Goal: Information Seeking & Learning: Find specific fact

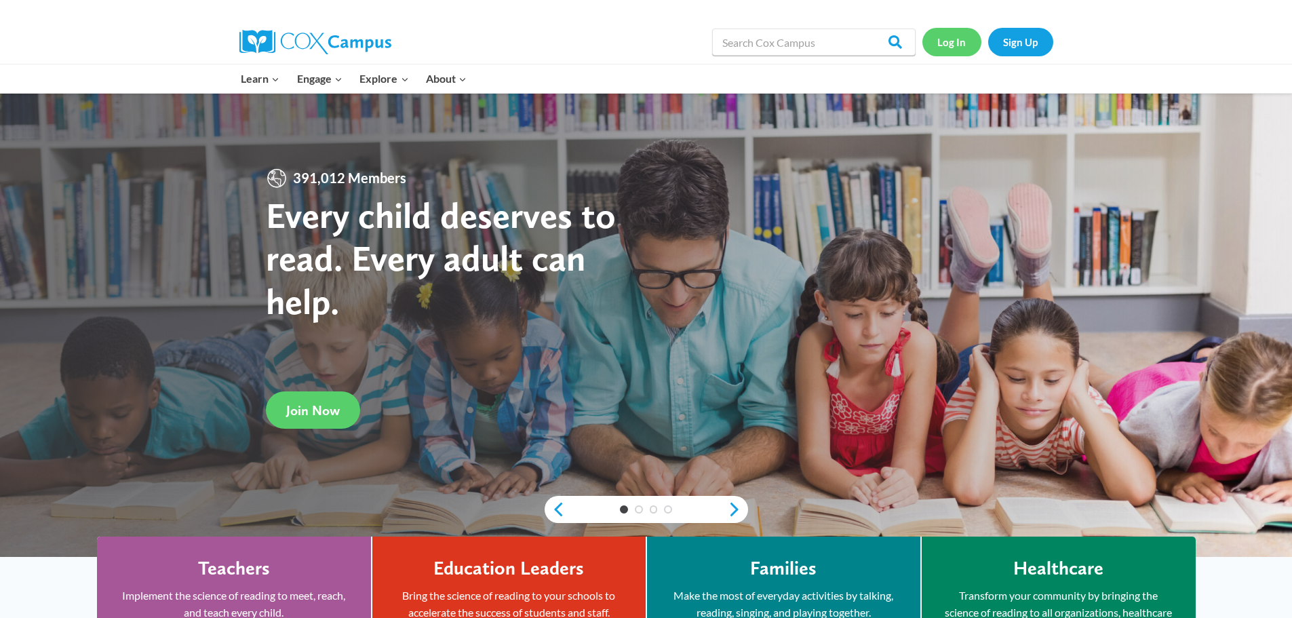
click at [954, 37] on link "Log In" at bounding box center [951, 42] width 59 height 28
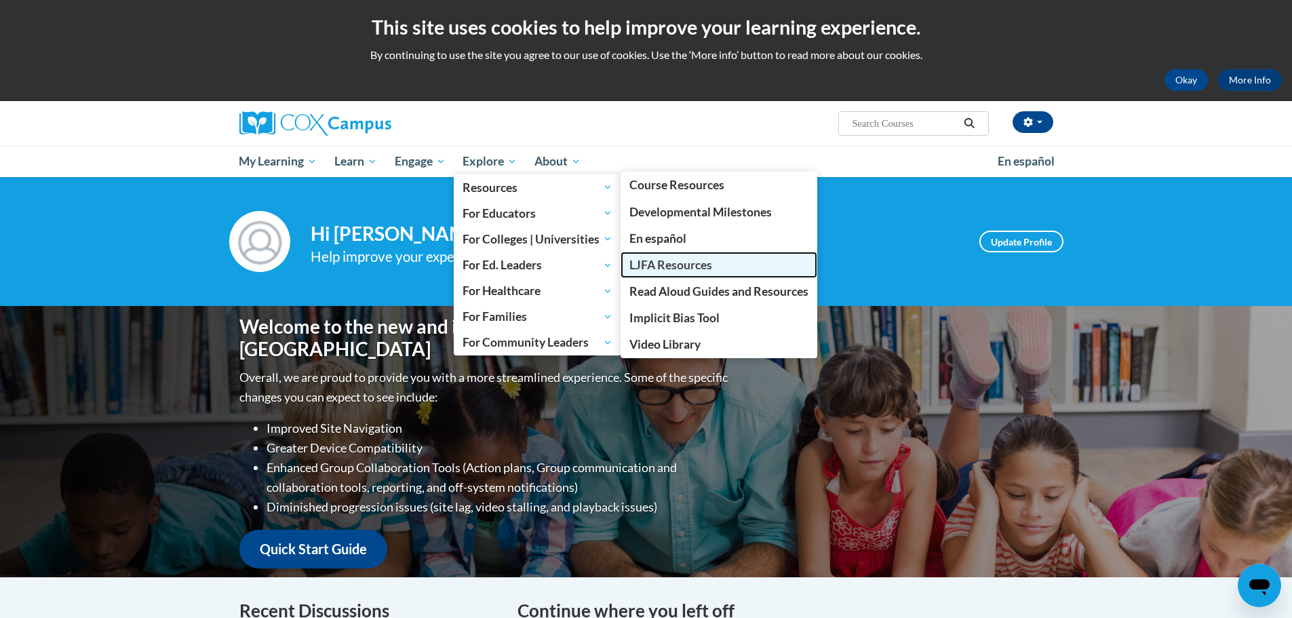
click at [667, 264] on span "LJFA Resources" at bounding box center [670, 265] width 83 height 14
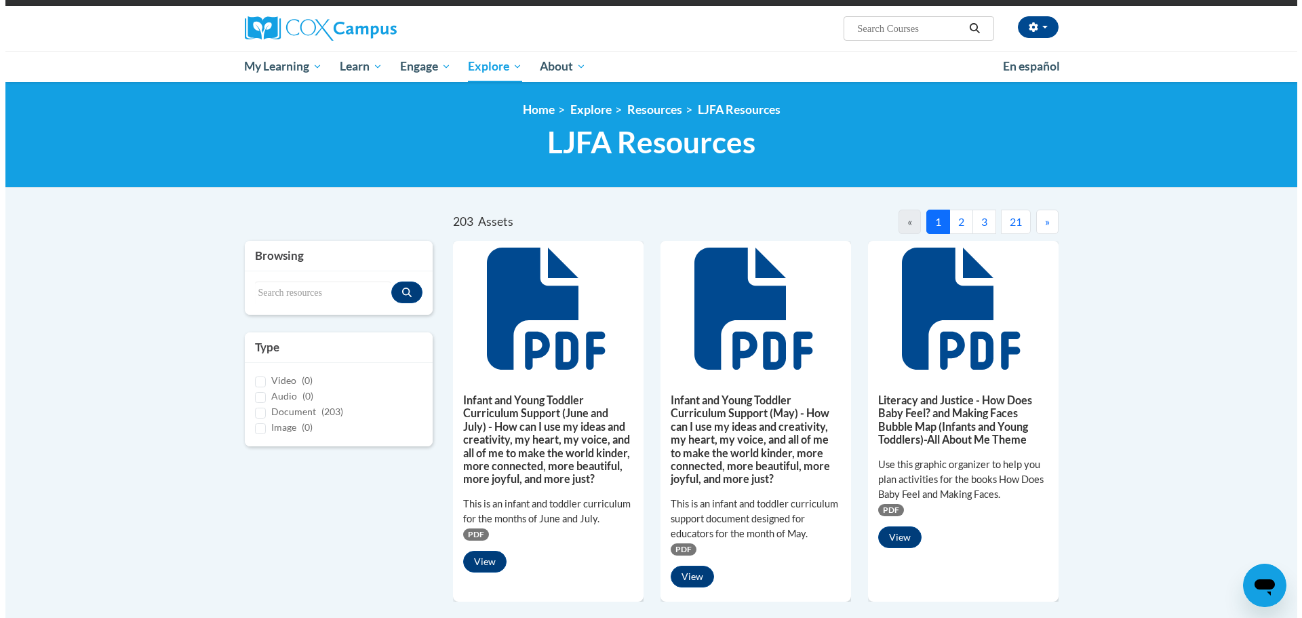
scroll to position [136, 0]
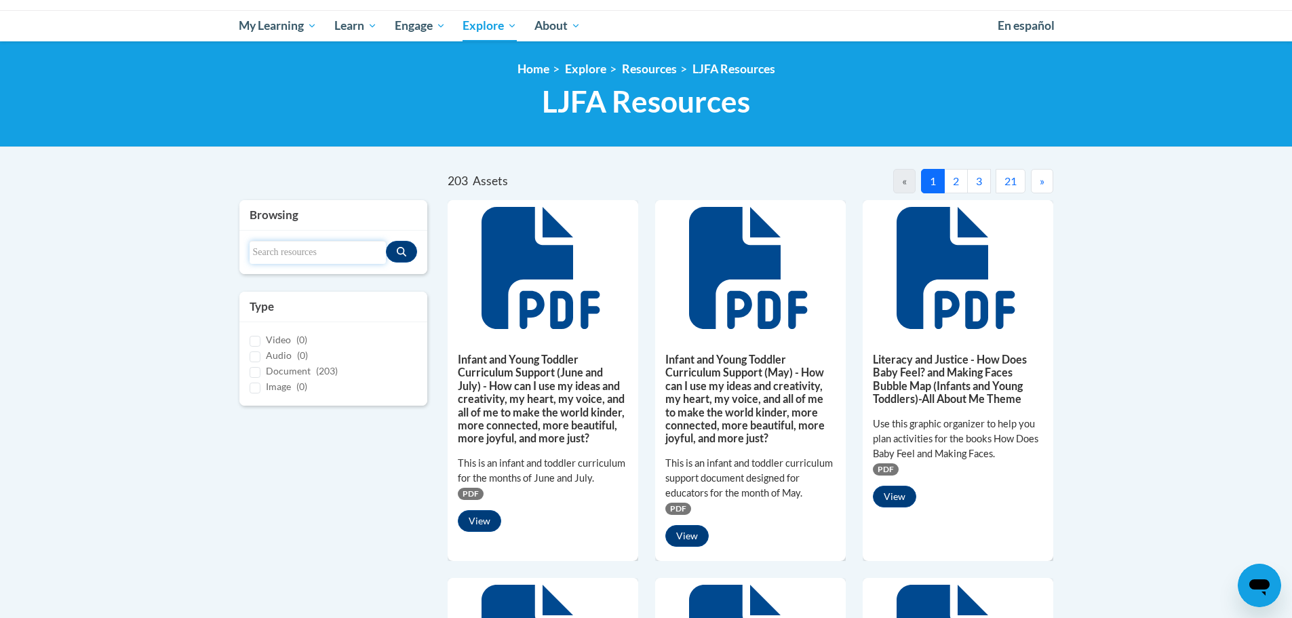
click at [305, 250] on input "Search resources" at bounding box center [318, 252] width 137 height 23
type input "how does baby feel"
click at [403, 252] on icon "Search resources" at bounding box center [401, 251] width 9 height 9
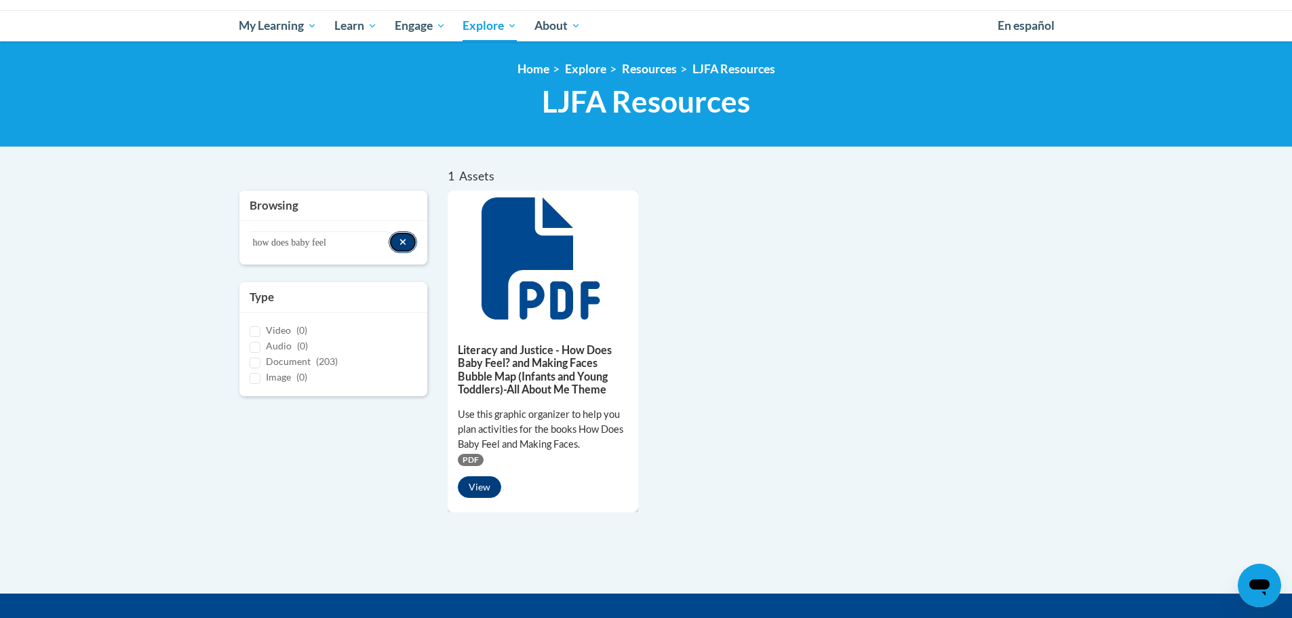
click at [396, 242] on button "Search resources" at bounding box center [403, 242] width 29 height 22
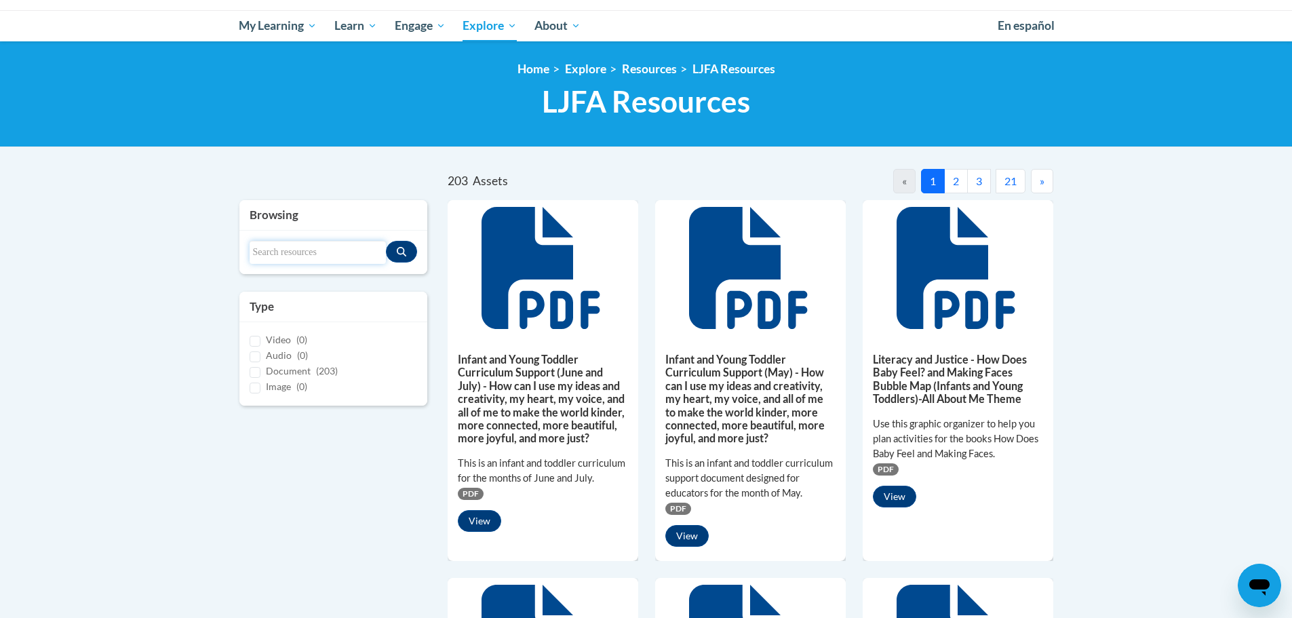
click at [340, 250] on input "Search resources" at bounding box center [318, 252] width 137 height 23
click at [396, 250] on button "Search resources" at bounding box center [401, 252] width 31 height 22
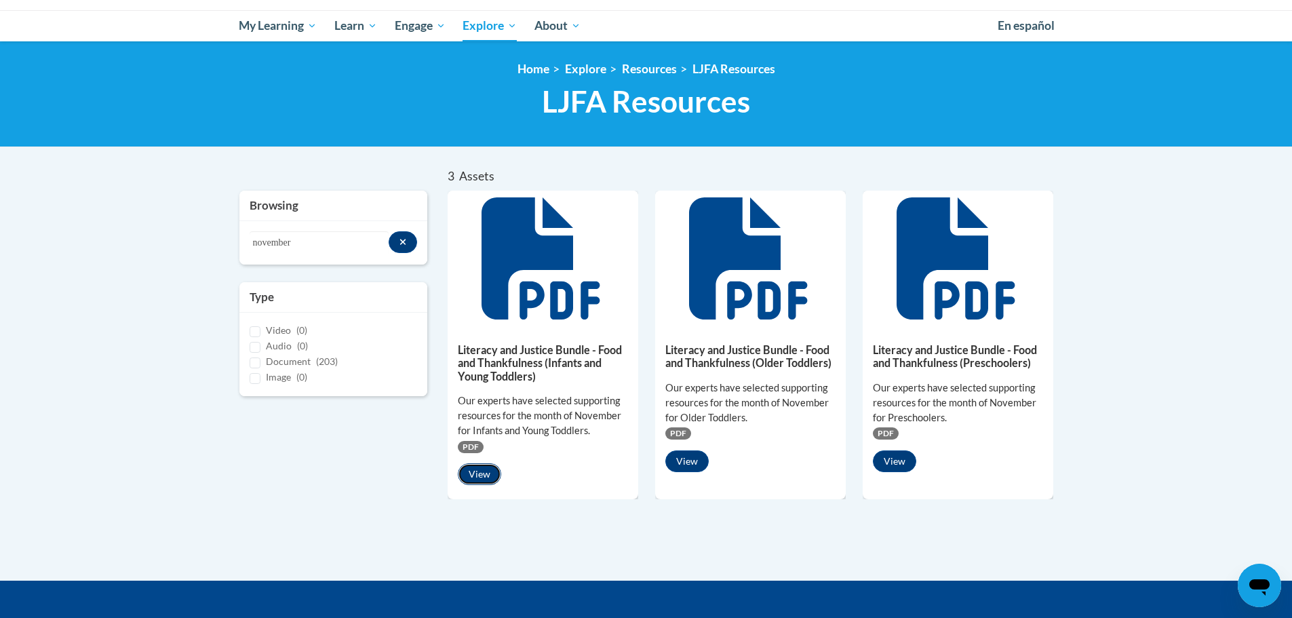
click at [479, 477] on button "View" at bounding box center [479, 474] width 43 height 22
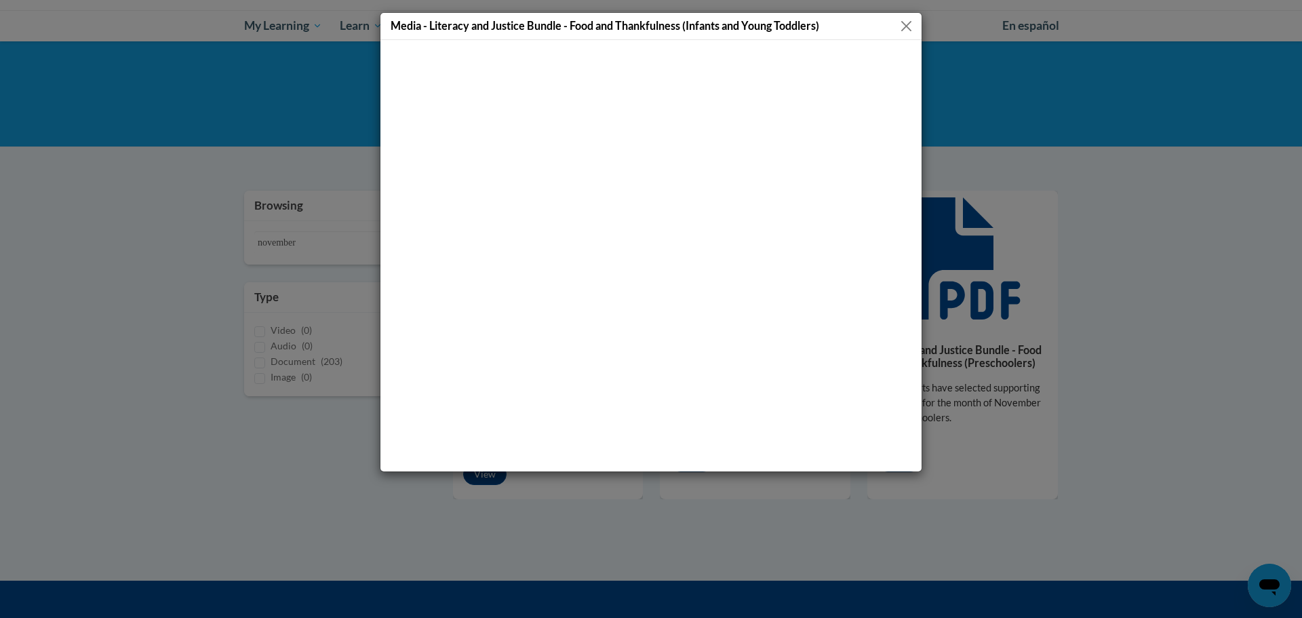
click at [474, 28] on h5 "Media - Literacy and Justice Bundle - Food and Thankfulness (Infants and Young …" at bounding box center [605, 26] width 429 height 16
click at [905, 28] on button "Close" at bounding box center [906, 26] width 17 height 17
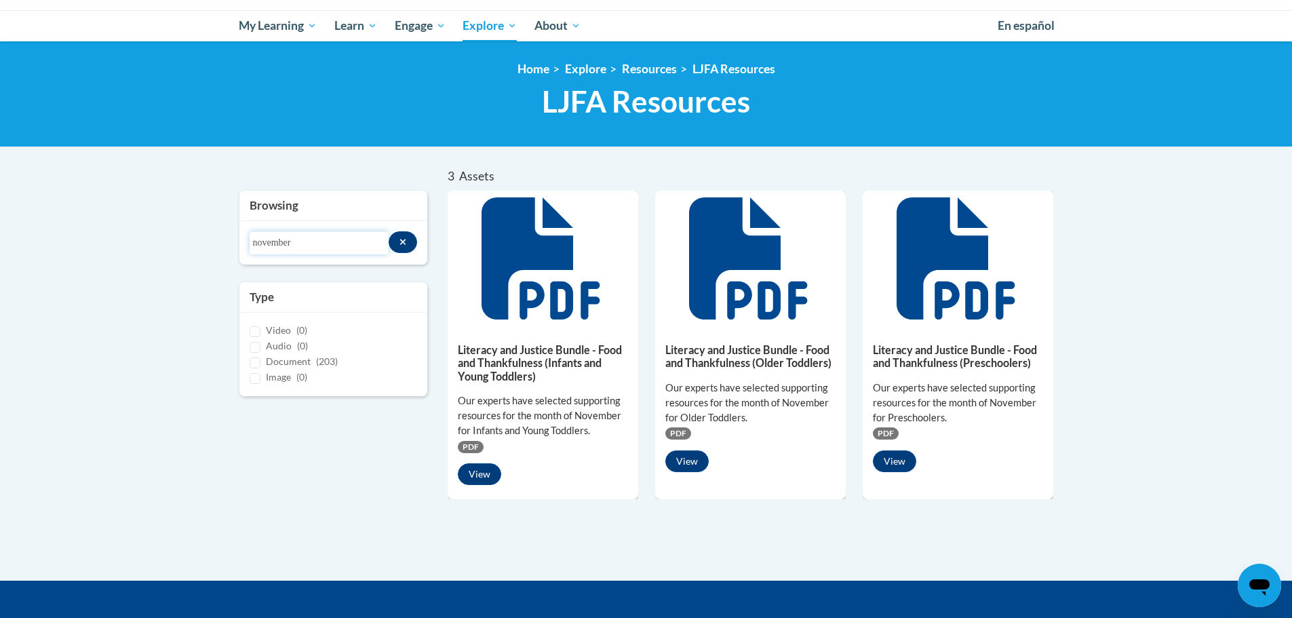
click at [295, 244] on input "november" at bounding box center [319, 242] width 139 height 23
drag, startPoint x: 309, startPoint y: 244, endPoint x: 239, endPoint y: 235, distance: 71.1
click at [239, 235] on div "Search resources november" at bounding box center [333, 242] width 189 height 43
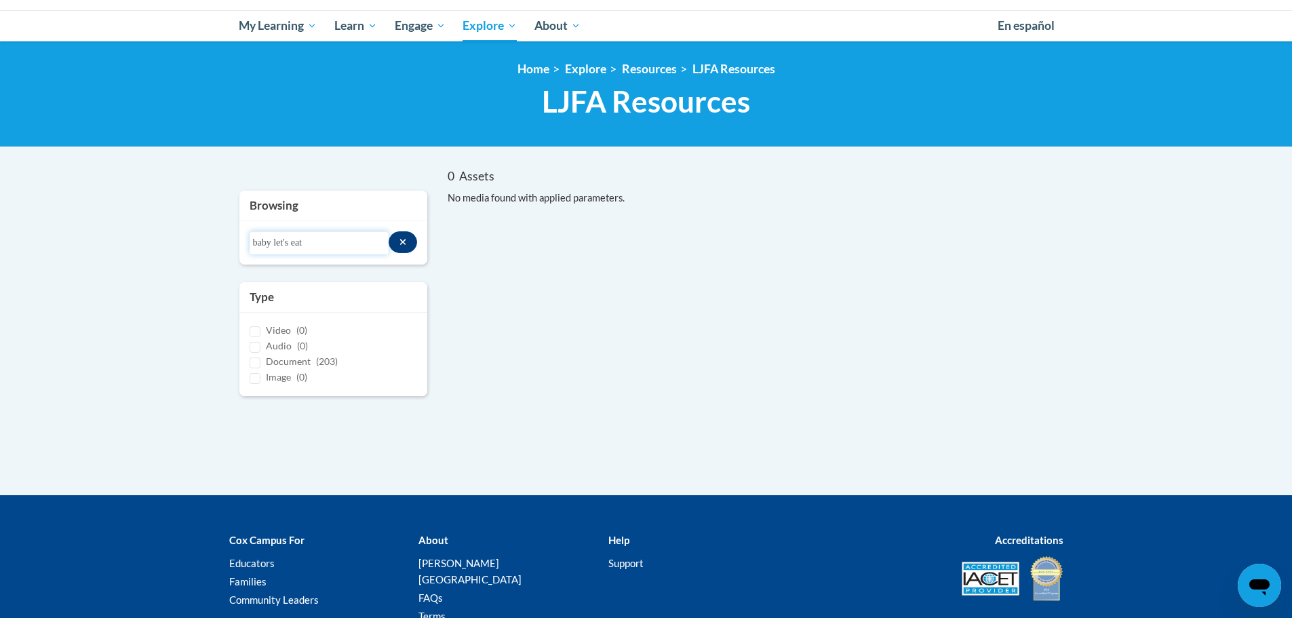
click at [329, 252] on input "baby let's eat" at bounding box center [319, 242] width 139 height 23
drag, startPoint x: 334, startPoint y: 248, endPoint x: 247, endPoint y: 244, distance: 87.0
click at [247, 244] on div "Search resources baby let's eat" at bounding box center [333, 242] width 189 height 43
type input "november"
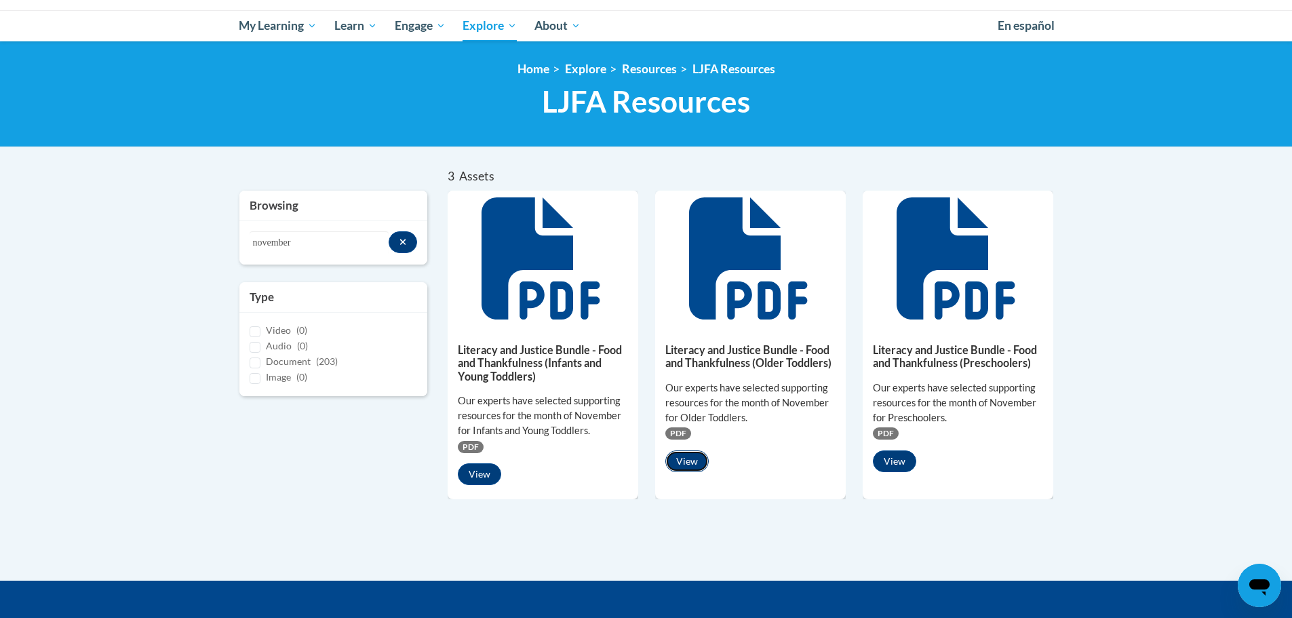
click at [682, 457] on button "View" at bounding box center [686, 461] width 43 height 22
